Goal: Information Seeking & Learning: Learn about a topic

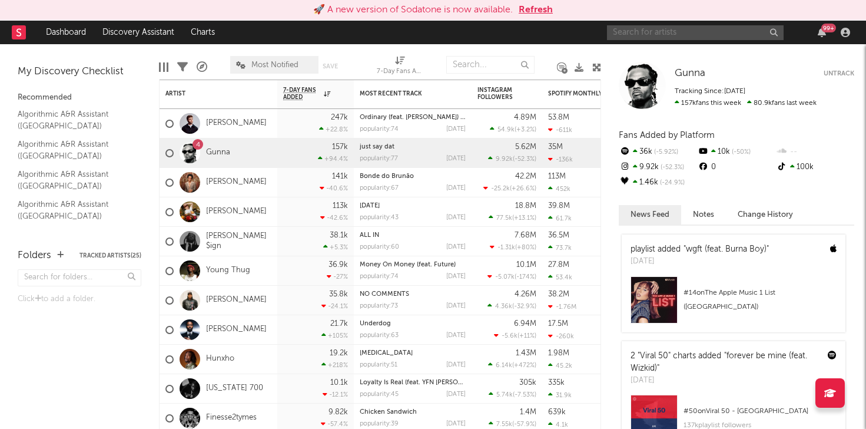
click at [668, 28] on input "text" at bounding box center [695, 32] width 177 height 15
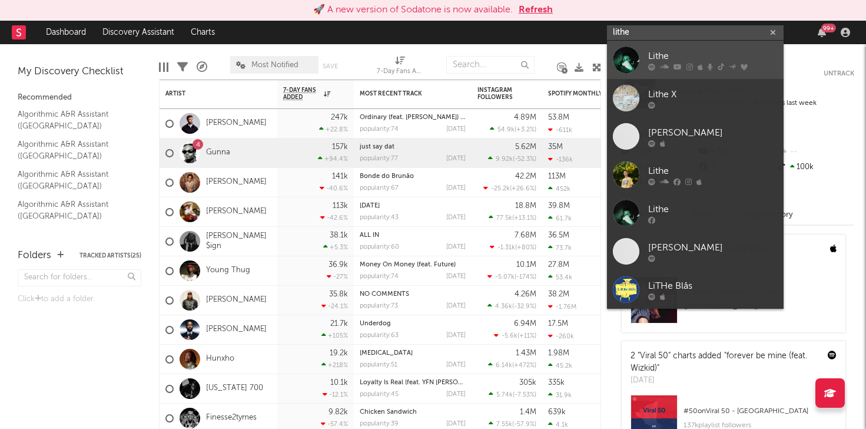
type input "lithe"
click at [680, 41] on link "Lithe" at bounding box center [695, 60] width 177 height 38
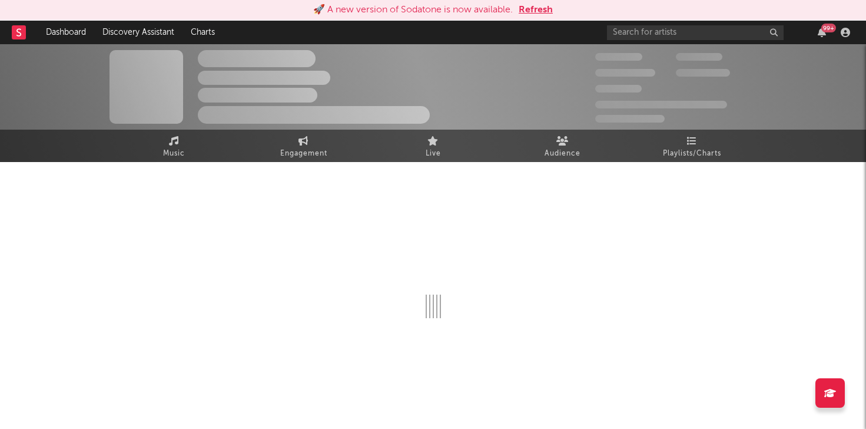
scroll to position [1, 0]
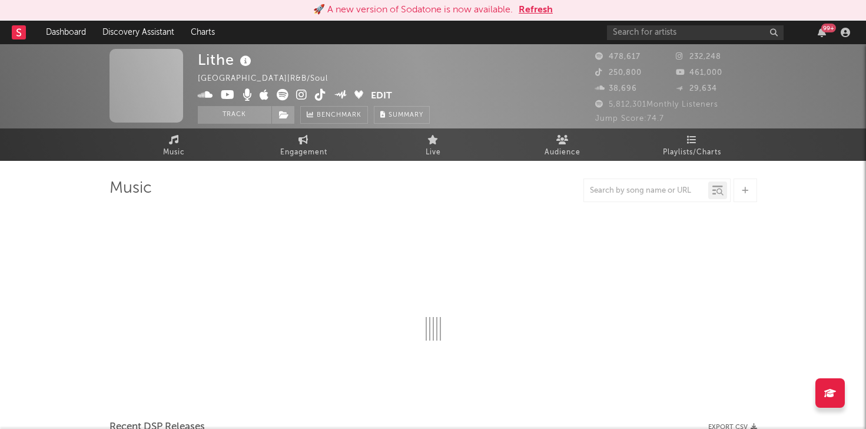
select select "6m"
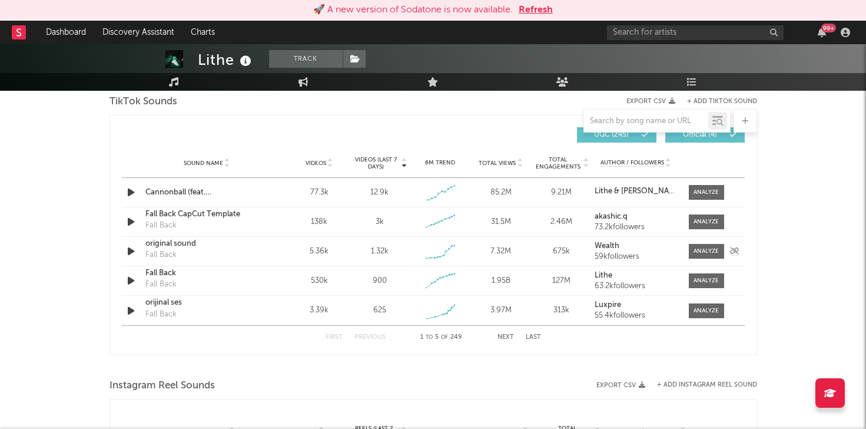
scroll to position [818, 0]
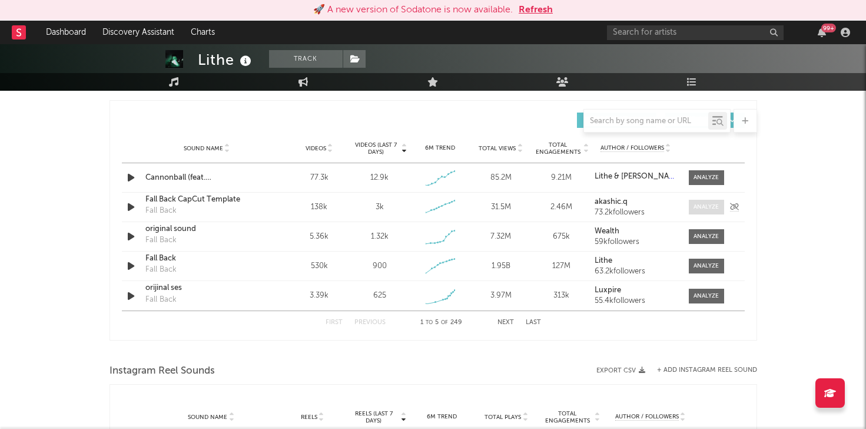
click at [698, 208] on div at bounding box center [706, 207] width 25 height 9
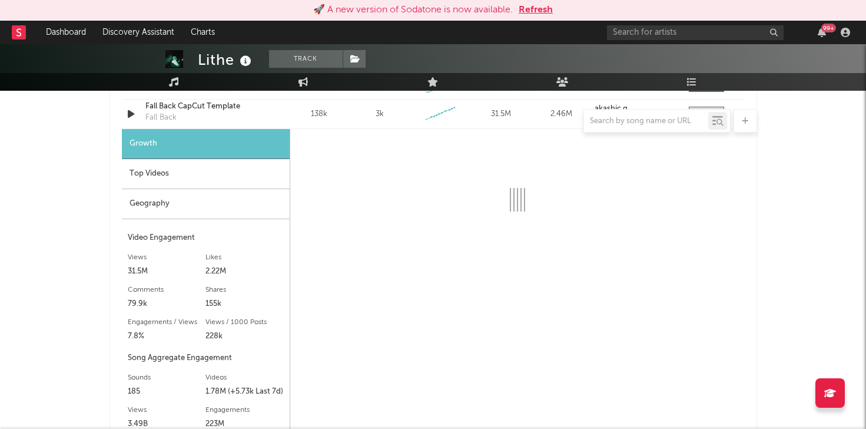
scroll to position [906, 0]
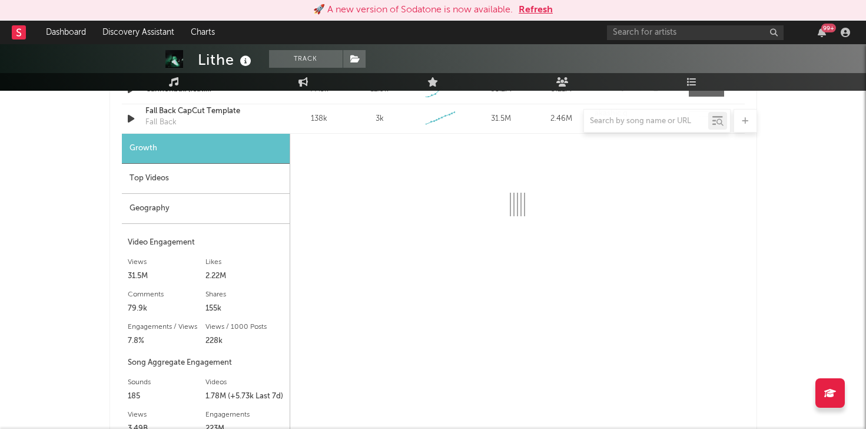
select select "6m"
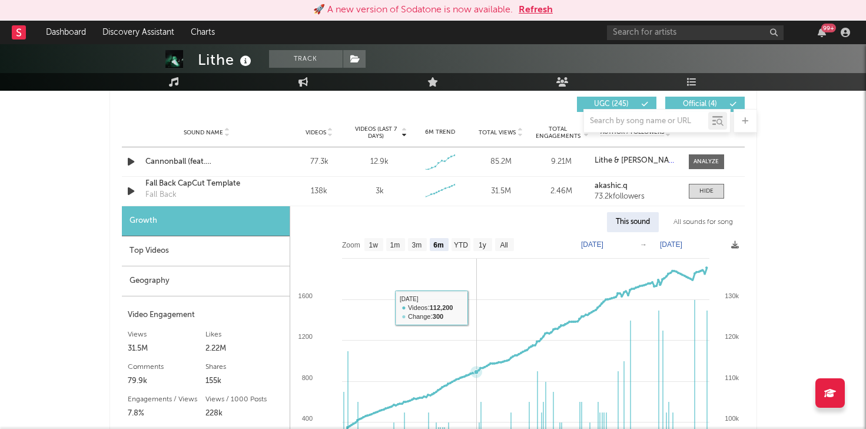
scroll to position [834, 0]
click at [269, 190] on div "Sound Name Fall Back CapCut Template Fall Back" at bounding box center [206, 190] width 129 height 27
click at [224, 180] on div "Fall Back CapCut Template" at bounding box center [206, 183] width 123 height 12
click at [199, 182] on div "Fall Back CapCut Template" at bounding box center [206, 183] width 123 height 12
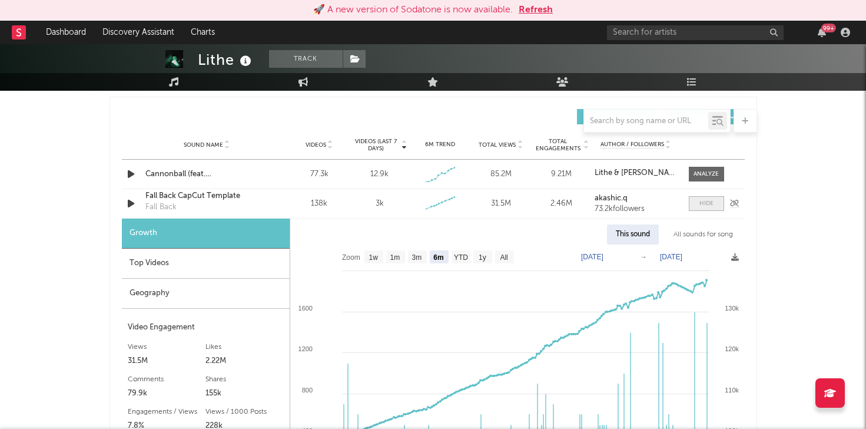
click at [698, 203] on span at bounding box center [706, 203] width 35 height 15
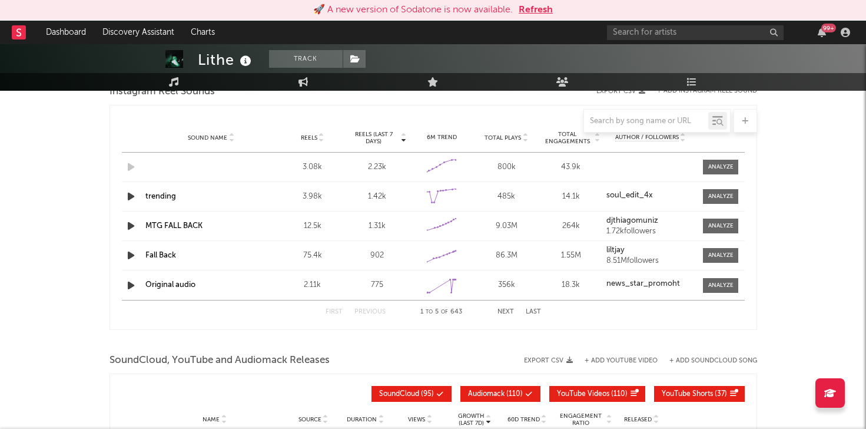
scroll to position [1096, 0]
click at [130, 170] on icon "button" at bounding box center [131, 167] width 12 height 15
click at [290, 171] on div "3.08k" at bounding box center [312, 168] width 59 height 12
click at [317, 164] on div "3.08k" at bounding box center [312, 168] width 59 height 12
click at [721, 170] on div at bounding box center [720, 167] width 25 height 9
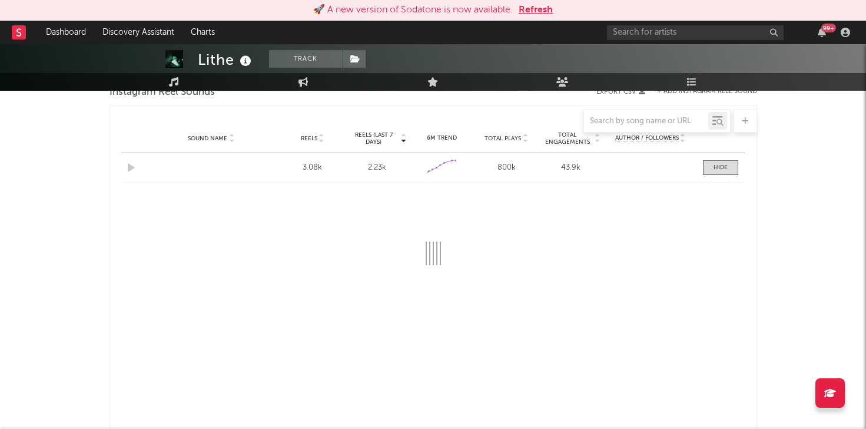
select select "1w"
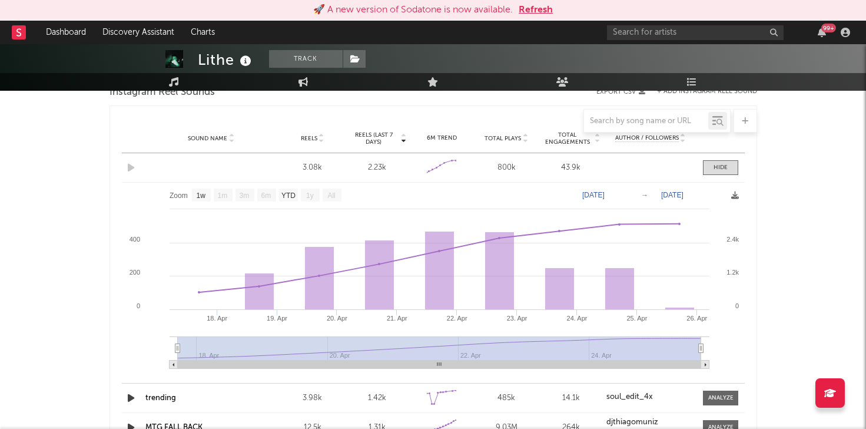
click at [306, 172] on div "3.08k" at bounding box center [312, 168] width 59 height 12
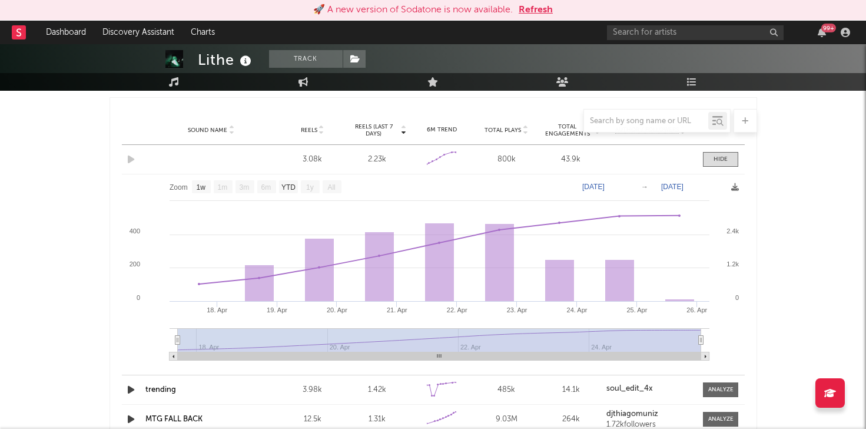
scroll to position [1103, 0]
click at [184, 161] on div "Sound Name Reels 3.08k Reels (last 7 days) 2.23k 6M Trend Created with Highchar…" at bounding box center [433, 160] width 623 height 29
click at [326, 169] on div "Sound Name Reels 3.08k Reels (last 7 days) 2.23k 6M Trend Created with Highchar…" at bounding box center [433, 160] width 623 height 29
click at [379, 163] on div "2.23k" at bounding box center [377, 161] width 59 height 12
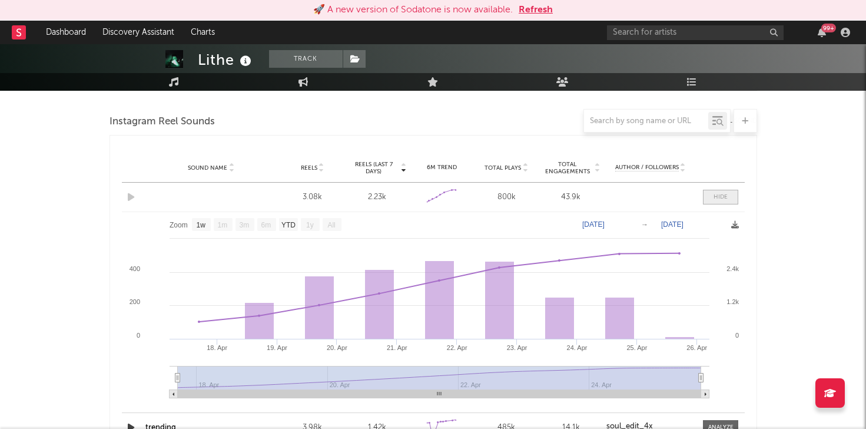
click at [715, 190] on span at bounding box center [720, 197] width 35 height 15
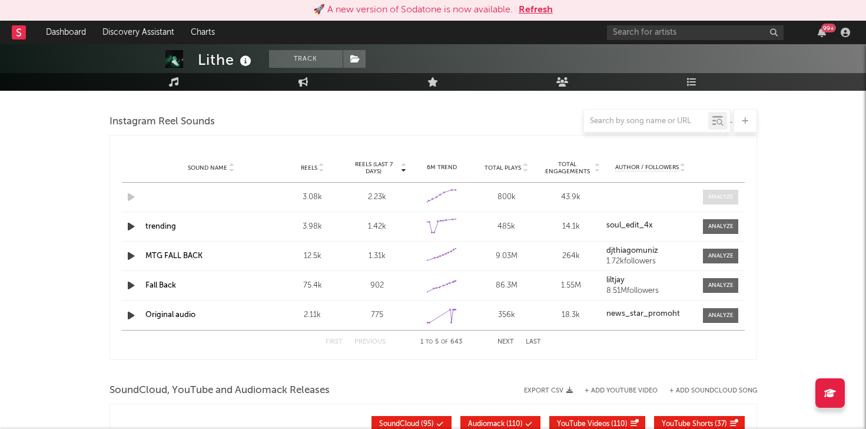
click at [708, 194] on div at bounding box center [720, 197] width 25 height 9
select select "1w"
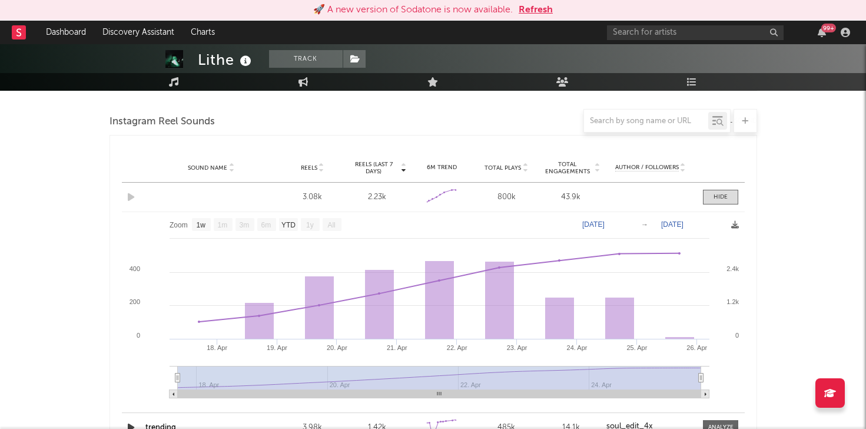
click at [218, 201] on div "Sound Name Reels 3.08k Reels (last 7 days) 2.23k 6M Trend Created with Highchar…" at bounding box center [433, 197] width 623 height 29
click at [301, 201] on div "3.08k" at bounding box center [312, 197] width 59 height 12
click at [345, 200] on div "Reels (last 7 days) 2.23k" at bounding box center [377, 197] width 65 height 12
click at [390, 197] on div "2.23k" at bounding box center [377, 197] width 59 height 12
click at [541, 14] on button "Refresh" at bounding box center [536, 10] width 34 height 14
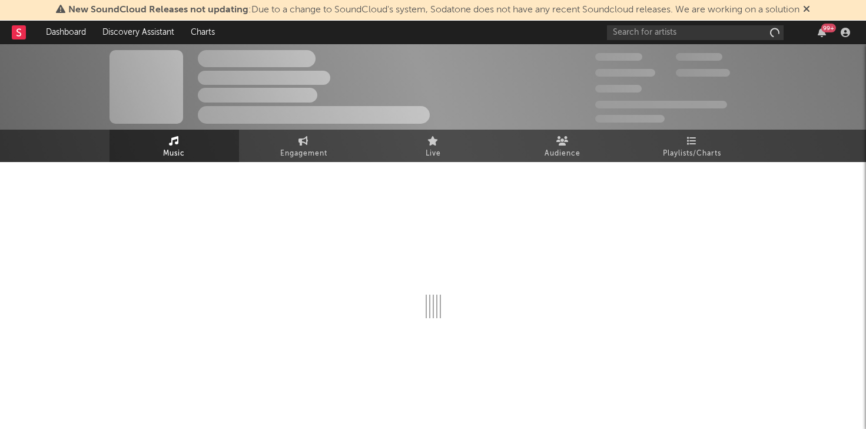
scroll to position [1067, 0]
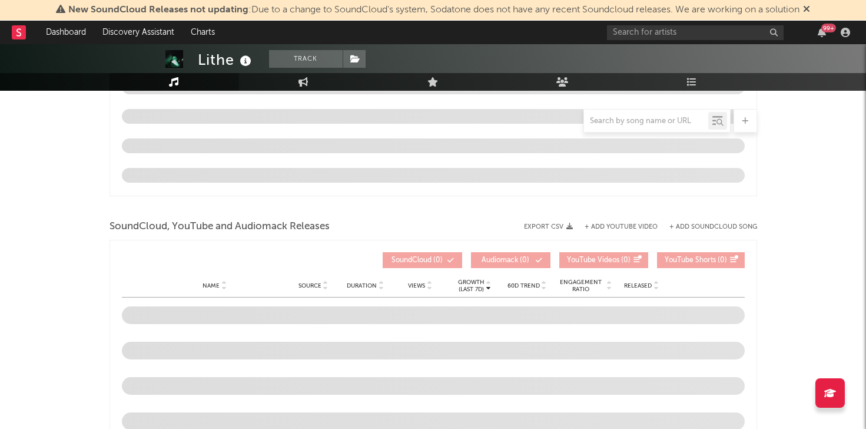
select select "6m"
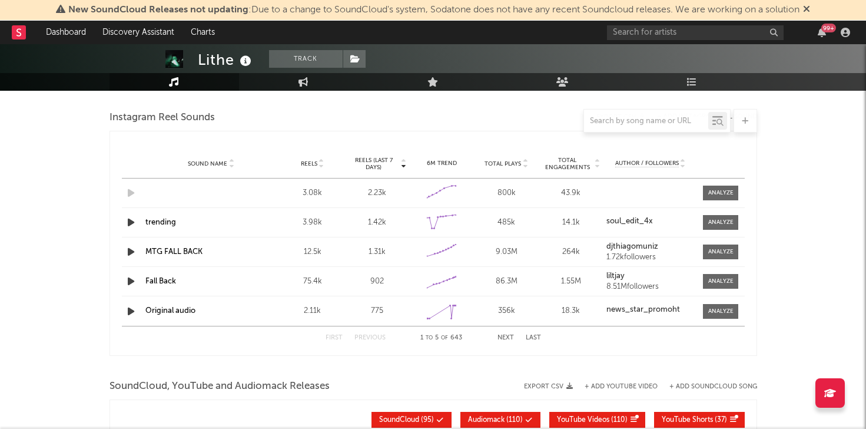
scroll to position [1066, 0]
